Goal: Check status: Check status

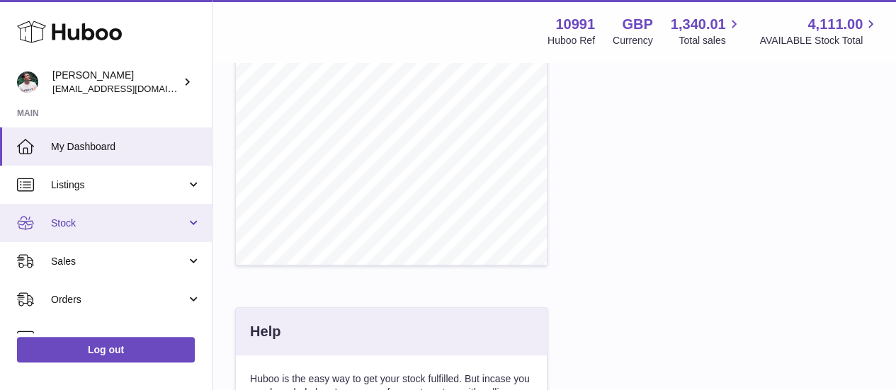
scroll to position [21, 0]
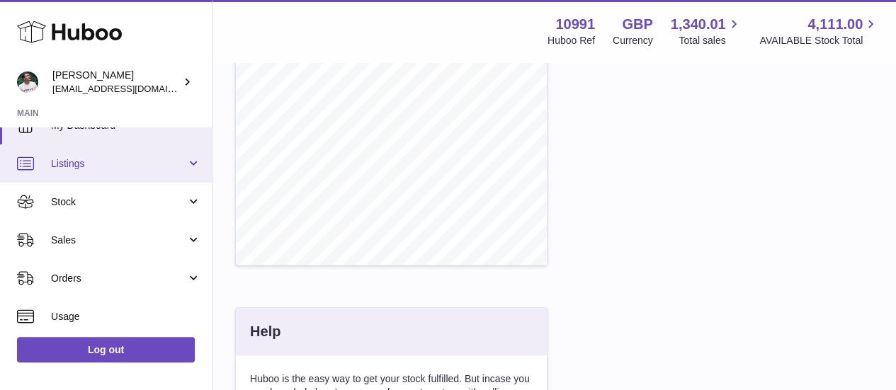
click at [133, 176] on link "Listings" at bounding box center [106, 164] width 212 height 38
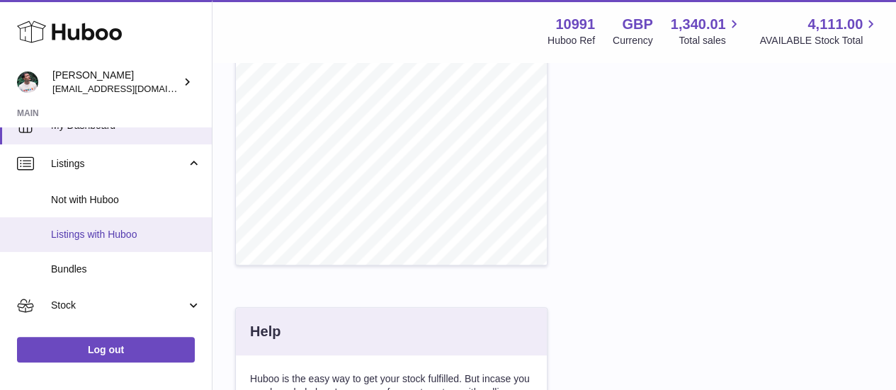
click at [132, 242] on link "Listings with Huboo" at bounding box center [106, 235] width 212 height 35
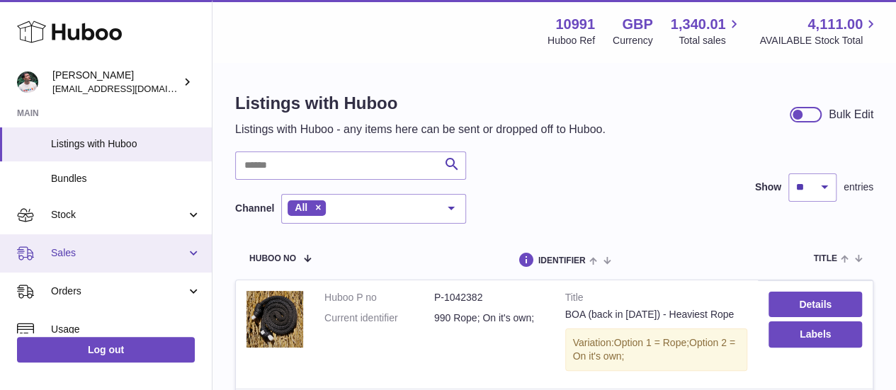
scroll to position [142, 0]
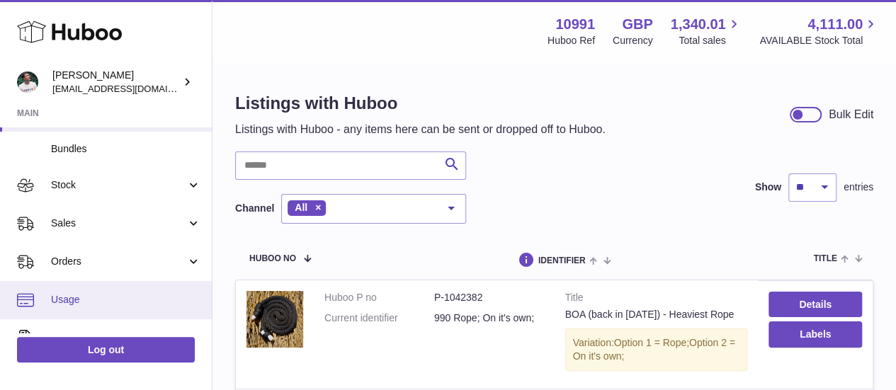
click at [76, 291] on link "Usage" at bounding box center [106, 300] width 212 height 38
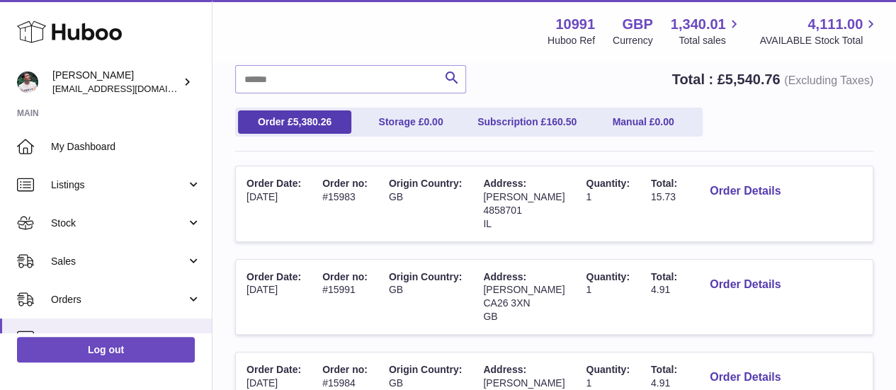
scroll to position [201, 0]
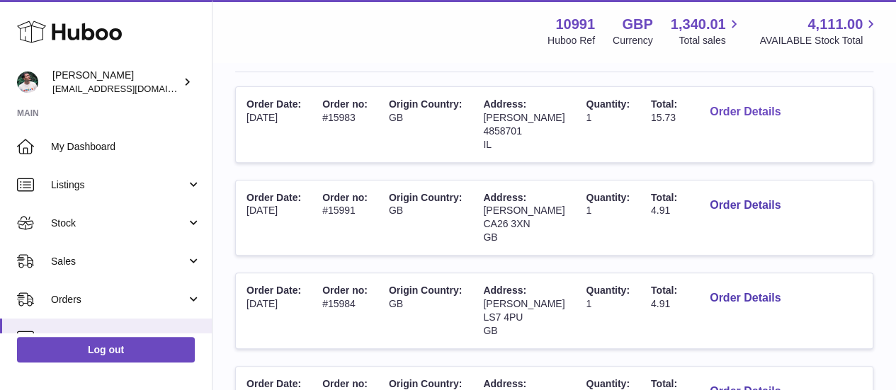
click at [728, 105] on button "Order Details" at bounding box center [746, 112] width 94 height 29
click at [780, 188] on div at bounding box center [448, 195] width 896 height 390
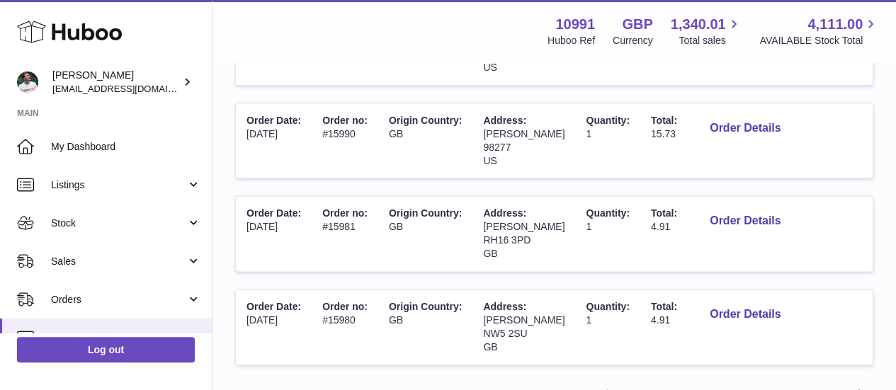
scroll to position [941, 0]
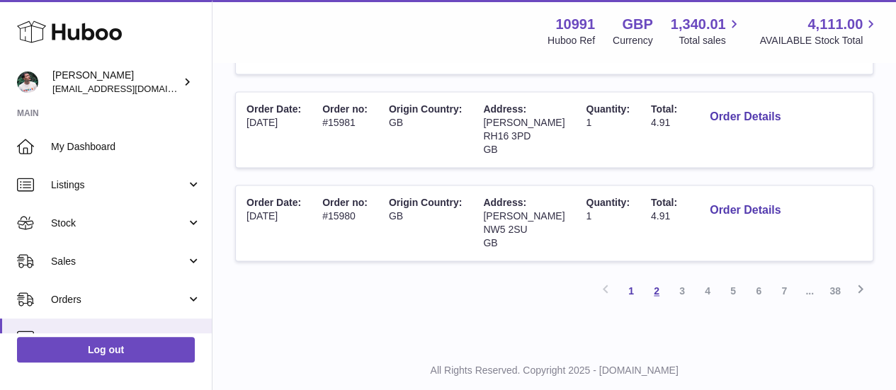
click at [656, 278] on link "2" at bounding box center [657, 291] width 26 height 26
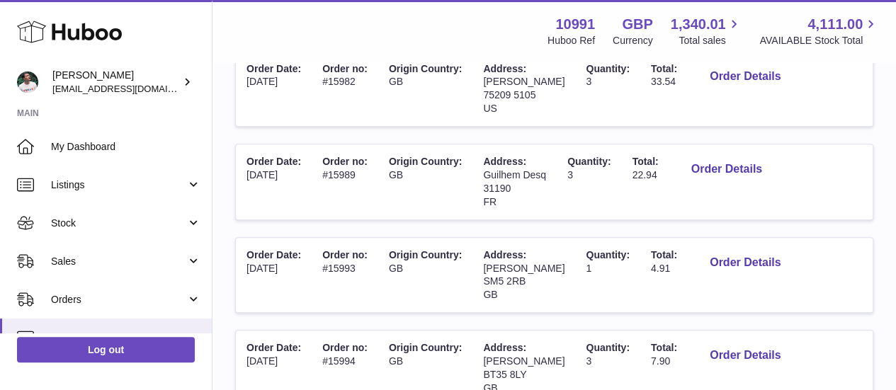
scroll to position [331, 0]
click at [741, 167] on button "Order Details" at bounding box center [727, 168] width 94 height 29
click at [774, 219] on div at bounding box center [448, 195] width 896 height 390
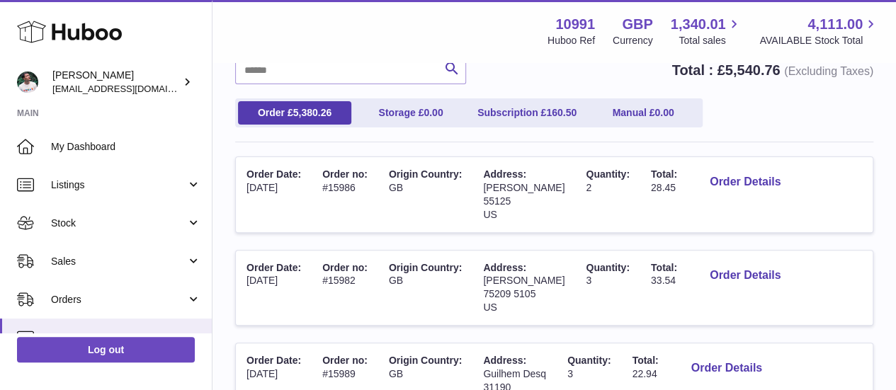
scroll to position [0, 0]
